Goal: Check status: Check status

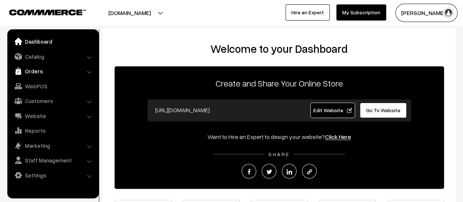
click at [39, 69] on link "Orders" at bounding box center [52, 70] width 87 height 13
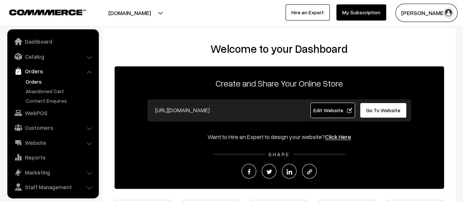
click at [38, 79] on link "Orders" at bounding box center [60, 82] width 73 height 8
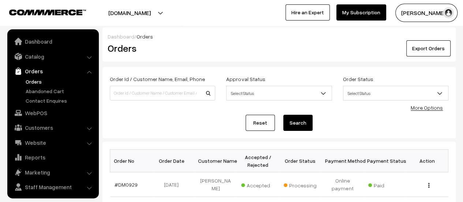
scroll to position [17, 0]
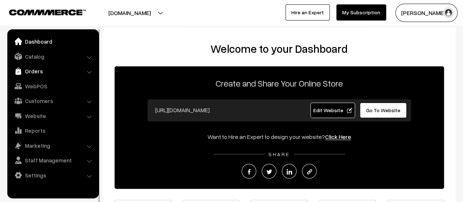
click at [33, 70] on link "Orders" at bounding box center [52, 70] width 87 height 13
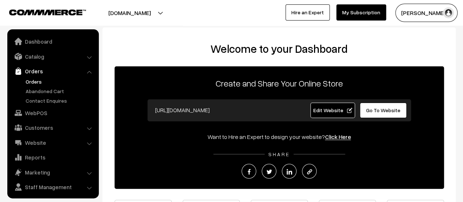
click at [33, 79] on link "Orders" at bounding box center [60, 82] width 73 height 8
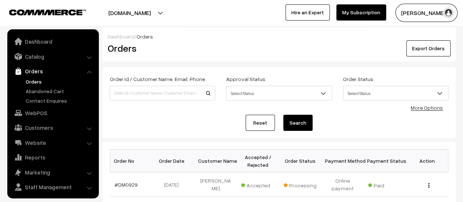
scroll to position [17, 0]
